Goal: Task Accomplishment & Management: Manage account settings

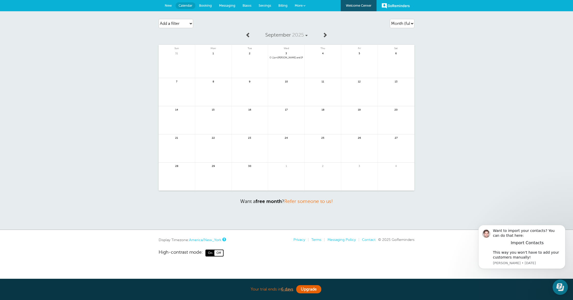
click at [276, 57] on span "11am" at bounding box center [274, 57] width 5 height 3
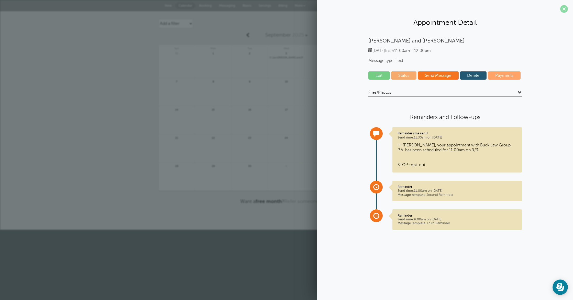
click at [565, 9] on span at bounding box center [564, 9] width 8 height 8
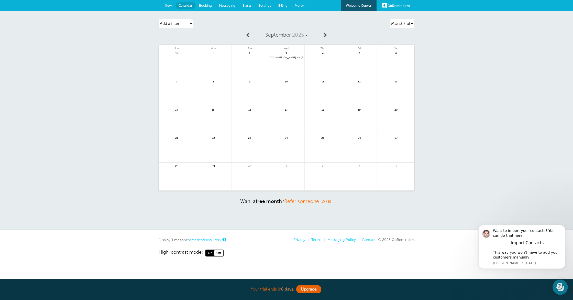
click at [283, 5] on span "Billing" at bounding box center [282, 6] width 9 height 4
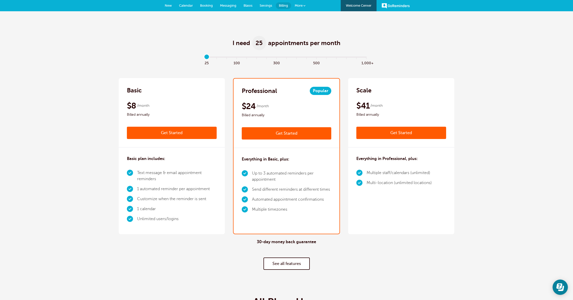
click at [298, 134] on link "Get Started" at bounding box center [287, 133] width 90 height 12
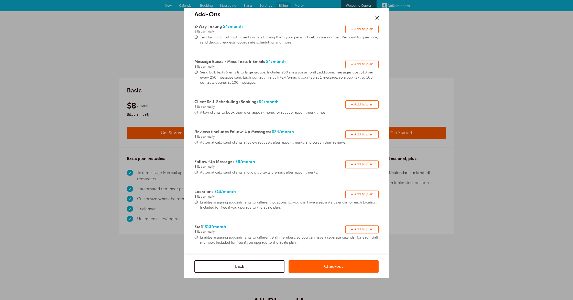
scroll to position [40, 0]
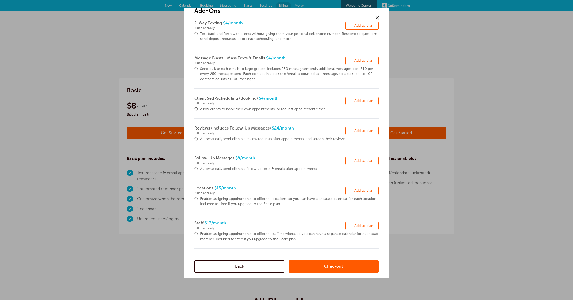
click at [287, 203] on span "Enables assigning appointments to different locations, so you can have a separa…" at bounding box center [289, 201] width 179 height 10
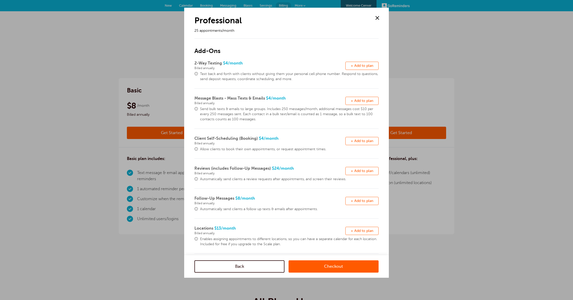
click at [332, 263] on link "Checkout" at bounding box center [334, 266] width 90 height 12
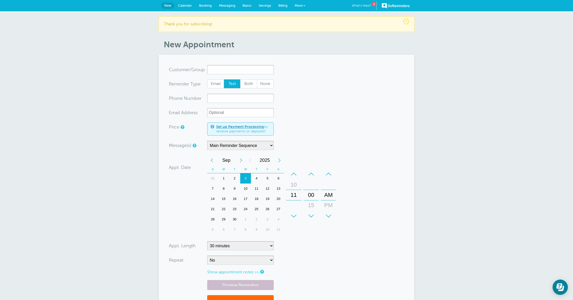
click at [370, 5] on link "What's New? 1" at bounding box center [364, 6] width 25 height 8
click at [347, 103] on form "You are creating a new customer. To use an existing customer select one from th…" at bounding box center [286, 191] width 235 height 253
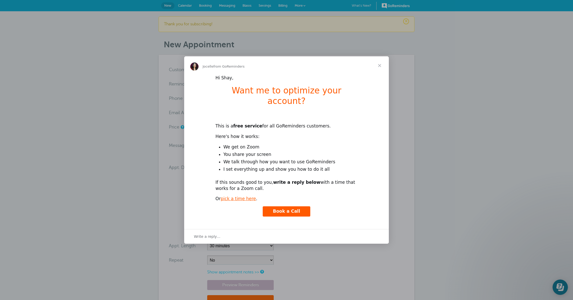
click at [379, 71] on span "Close" at bounding box center [380, 65] width 18 height 18
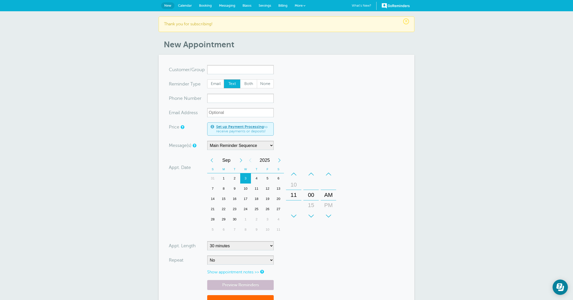
click at [180, 7] on span "Calendar" at bounding box center [185, 6] width 14 height 4
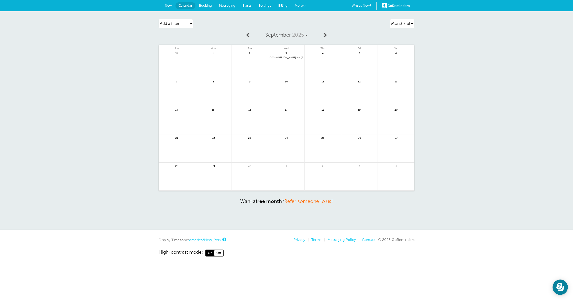
click at [272, 57] on span "11am [PERSON_NAME] and [PERSON_NAME]" at bounding box center [286, 57] width 33 height 3
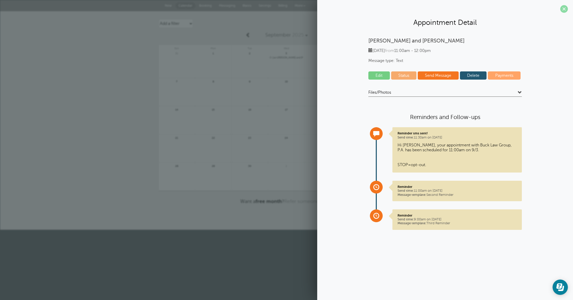
click at [562, 8] on span at bounding box center [564, 9] width 8 height 8
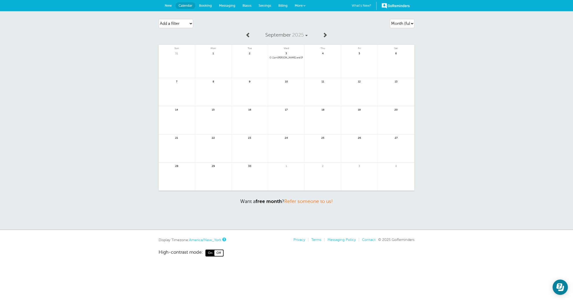
click at [247, 35] on span at bounding box center [248, 34] width 5 height 5
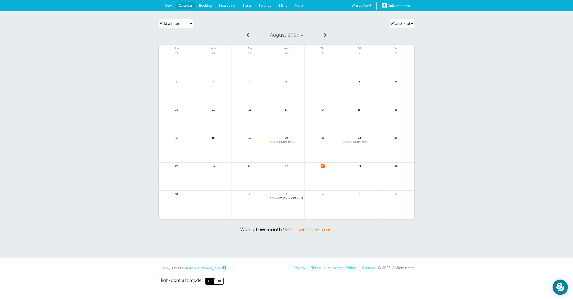
click at [232, 6] on span "Messaging" at bounding box center [227, 6] width 16 height 4
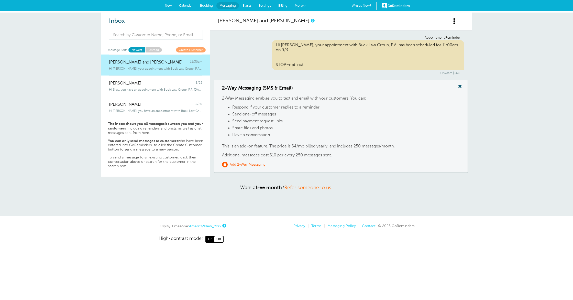
click at [267, 5] on span "Settings" at bounding box center [265, 6] width 13 height 4
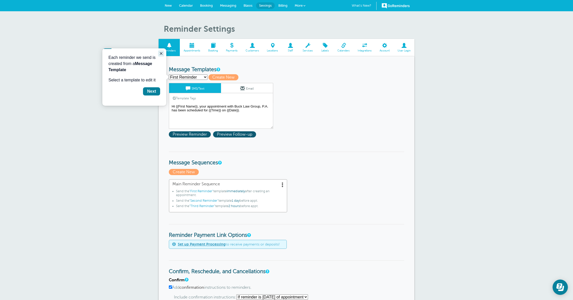
click at [163, 54] on icon "Close guide" at bounding box center [161, 53] width 4 height 4
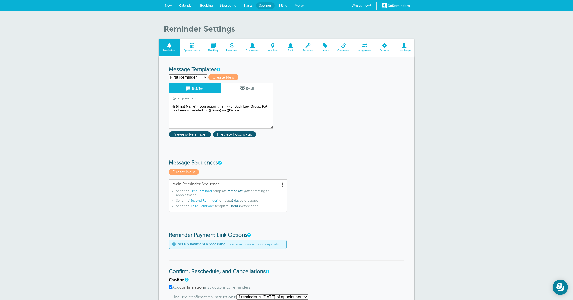
click at [204, 78] on select "First Reminder Second Reminder Third Reminder Create new..." at bounding box center [188, 76] width 39 height 5
click at [334, 145] on form "Reminder Schedule 1st reminder: Immediately 1 2 3 4 5 6 7 8 9 10 11 12 13 14 15…" at bounding box center [286, 292] width 235 height 451
click at [278, 106] on div "First Reminder Save Cancel SMS/Text Email Template Tags Copy SMS Click to add a…" at bounding box center [228, 106] width 118 height 46
click at [192, 47] on span at bounding box center [192, 45] width 25 height 5
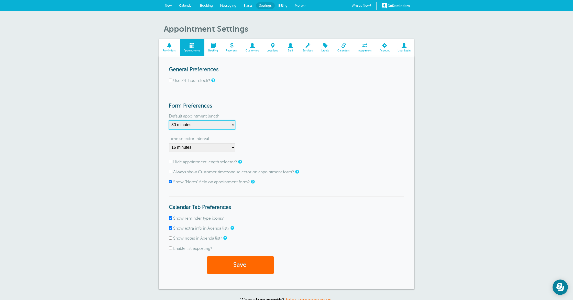
click at [231, 124] on select "5 minutes 10 minutes 15 minutes 20 minutes 25 minutes 30 minutes 35 minutes 40 …" at bounding box center [202, 124] width 67 height 9
select select "60"
click at [169, 120] on select "5 minutes 10 minutes 15 minutes 20 minutes 25 minutes 30 minutes 35 minutes 40 …" at bounding box center [202, 124] width 67 height 9
click at [257, 141] on div "Time selector interval" at bounding box center [286, 139] width 235 height 8
click at [224, 147] on select "1 minute 5 minutes 10 minutes 15 minutes 20 minutes 30 minutes 60 minutes" at bounding box center [202, 147] width 67 height 9
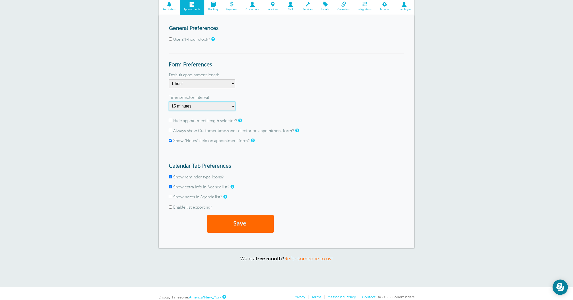
scroll to position [57, 0]
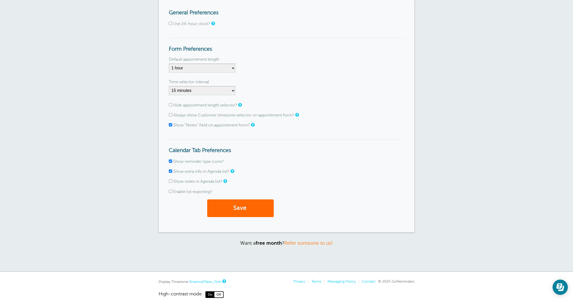
click at [202, 133] on form "General Preferences Use 24-hour clock? Form Preferences Default appointment len…" at bounding box center [286, 116] width 235 height 212
click at [201, 133] on form "General Preferences Use 24-hour clock? Form Preferences Default appointment len…" at bounding box center [286, 116] width 235 height 212
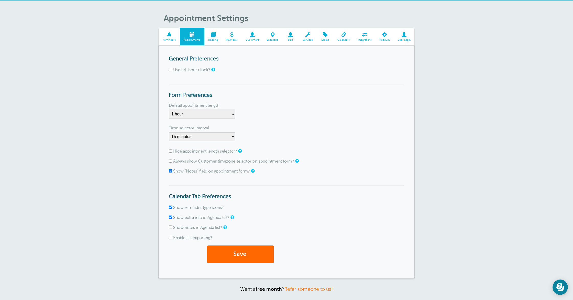
scroll to position [0, 0]
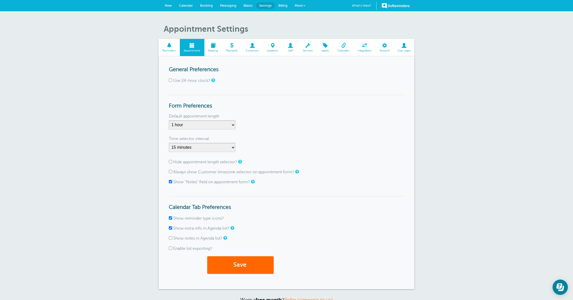
click at [171, 46] on span at bounding box center [169, 45] width 21 height 5
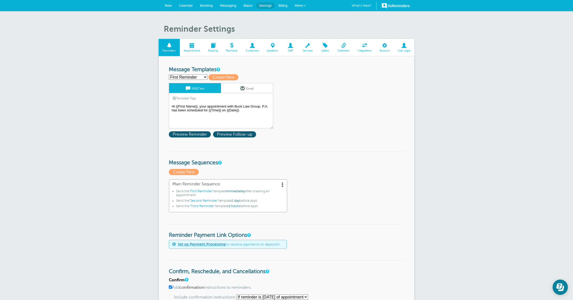
click at [302, 155] on h3 "Message Sequences" at bounding box center [286, 158] width 235 height 15
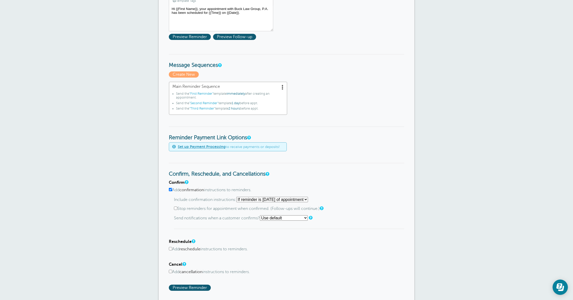
scroll to position [115, 0]
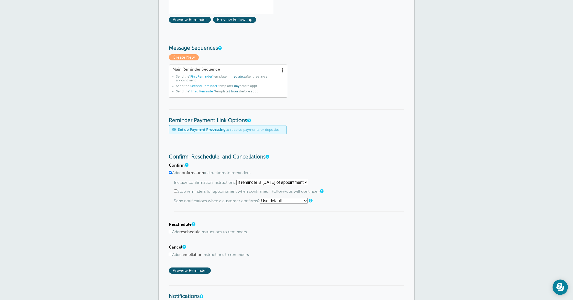
click at [339, 95] on div "Main Reminder Sequence Send the "First Reminder" template immediately after cre…" at bounding box center [286, 80] width 235 height 33
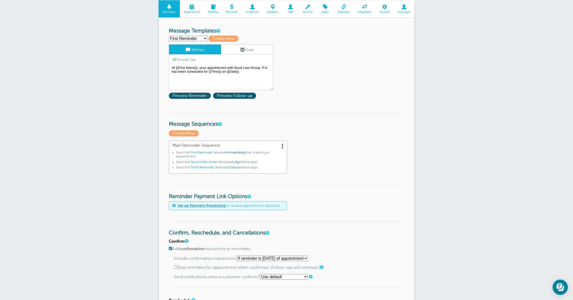
scroll to position [32, 0]
